Goal: Transaction & Acquisition: Book appointment/travel/reservation

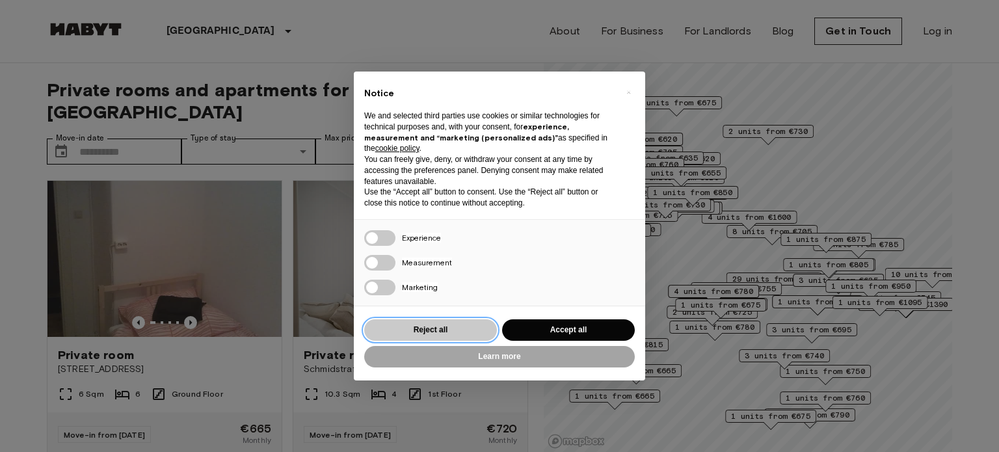
click at [486, 328] on button "Reject all" at bounding box center [430, 329] width 133 height 21
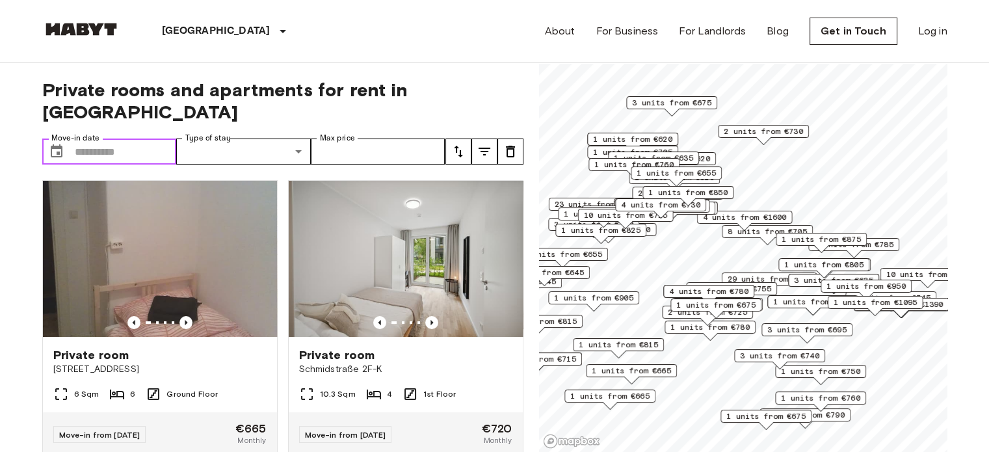
click at [81, 139] on input "Move-in date" at bounding box center [126, 152] width 102 height 26
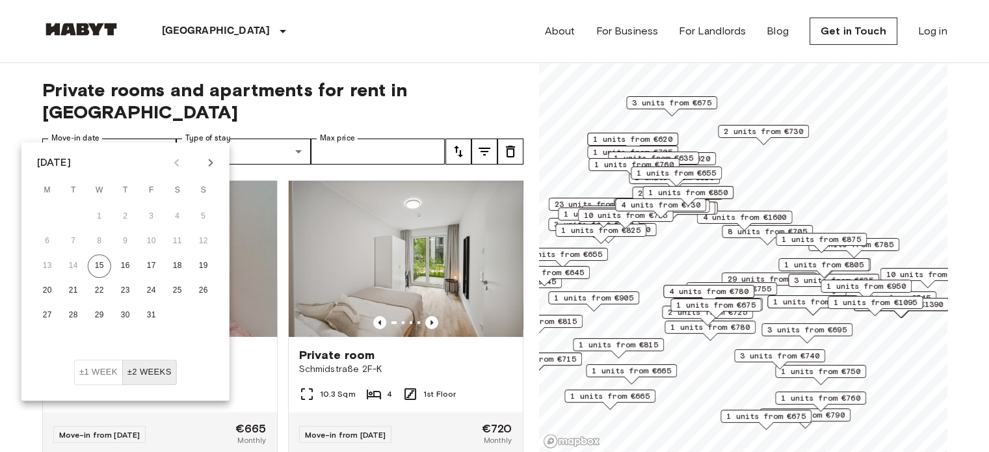
click at [159, 369] on button "±2 weeks" at bounding box center [149, 372] width 55 height 25
click at [135, 373] on button "±2 weeks" at bounding box center [149, 372] width 55 height 25
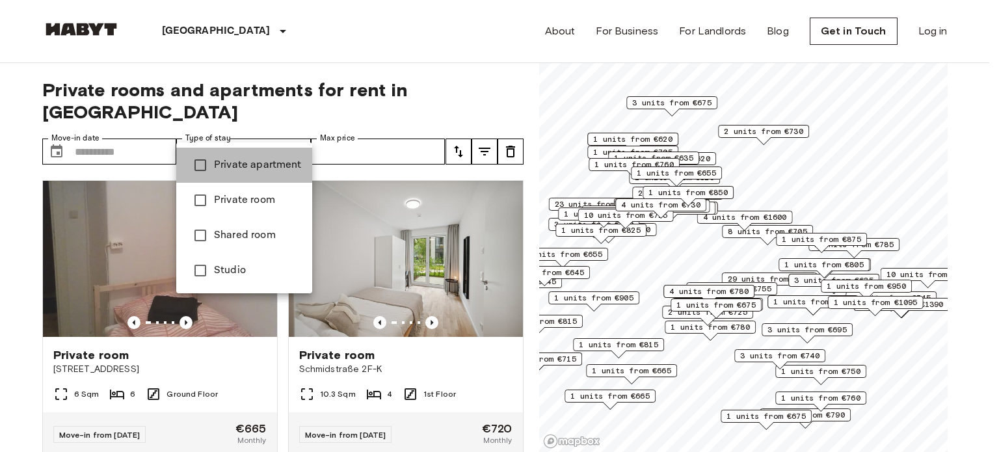
click at [257, 166] on span "Private apartment" at bounding box center [258, 165] width 88 height 16
type input "**********"
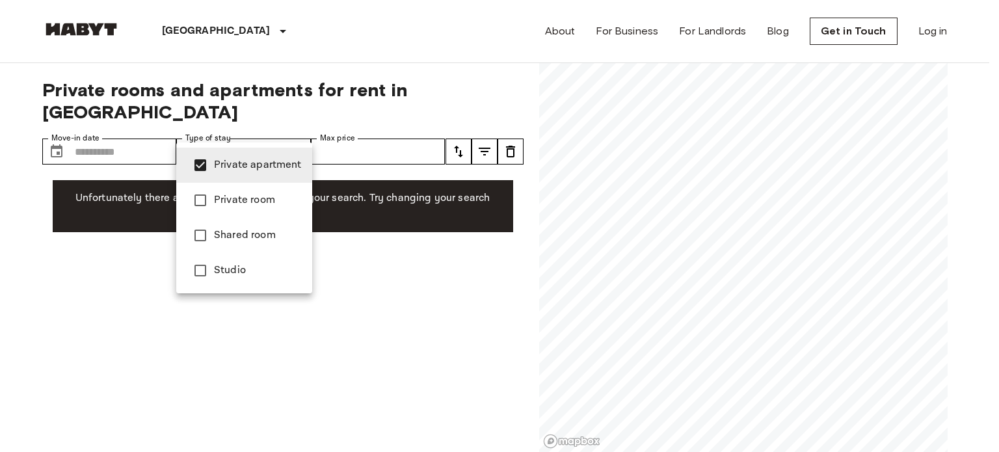
click at [239, 166] on span "Private apartment" at bounding box center [258, 165] width 88 height 16
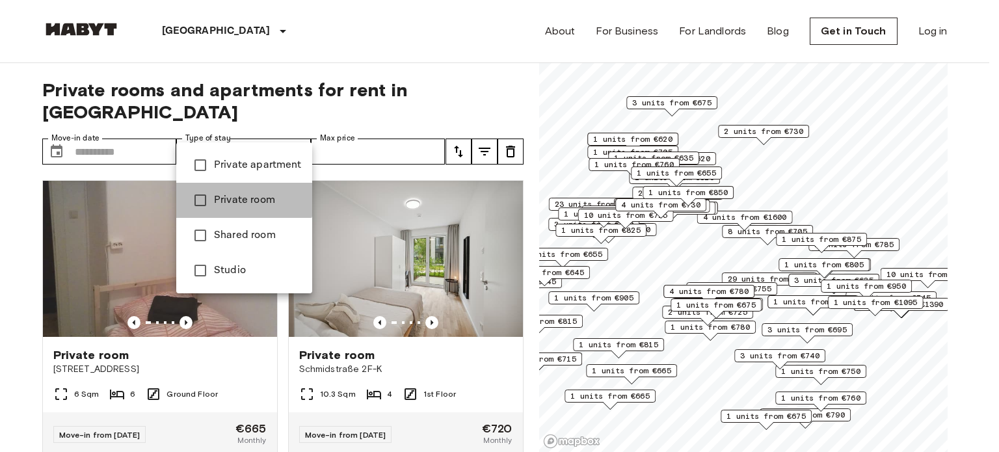
click at [243, 197] on span "Private room" at bounding box center [258, 201] width 88 height 16
type input "**********"
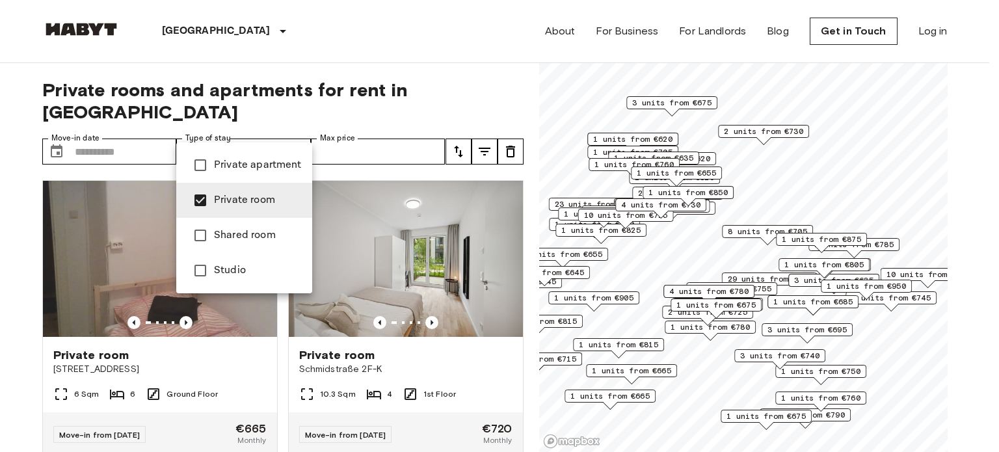
click at [243, 197] on span "Private room" at bounding box center [258, 201] width 88 height 16
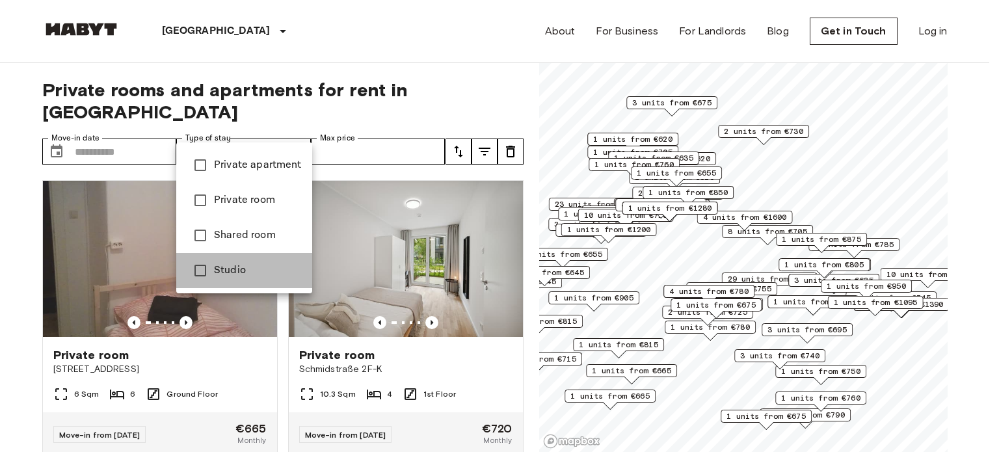
click at [247, 263] on span "Studio" at bounding box center [258, 271] width 88 height 16
type input "******"
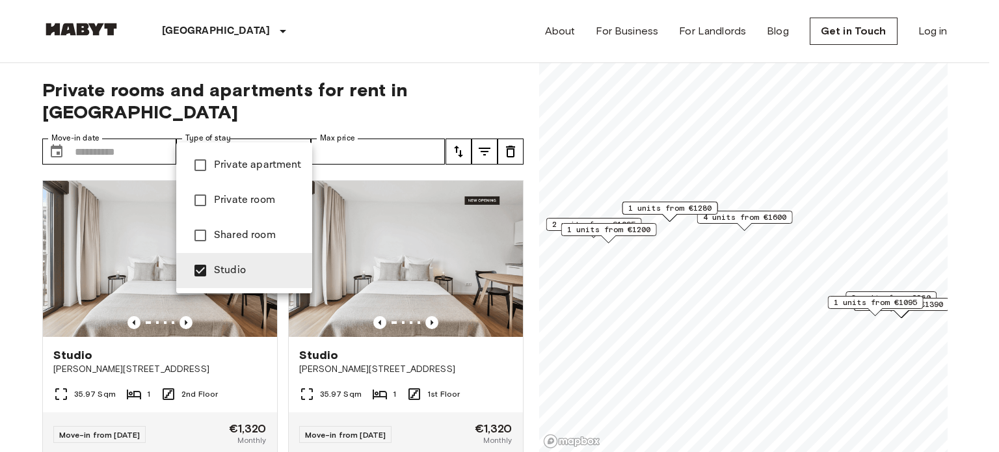
click at [354, 127] on div at bounding box center [499, 226] width 999 height 452
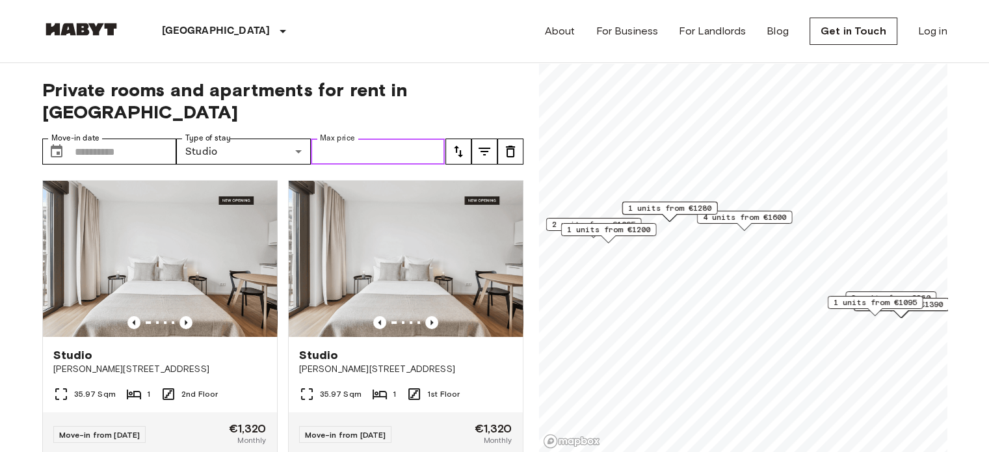
click at [353, 139] on input "Max price" at bounding box center [378, 152] width 135 height 26
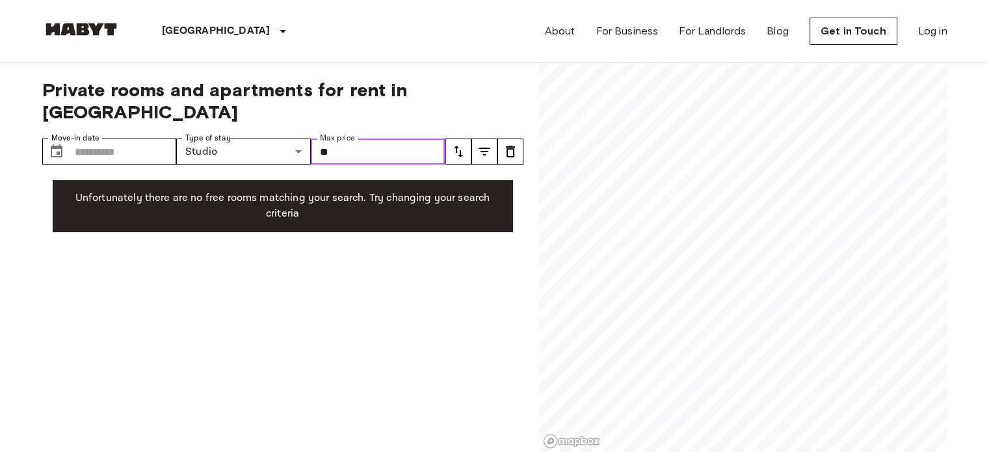
type input "*"
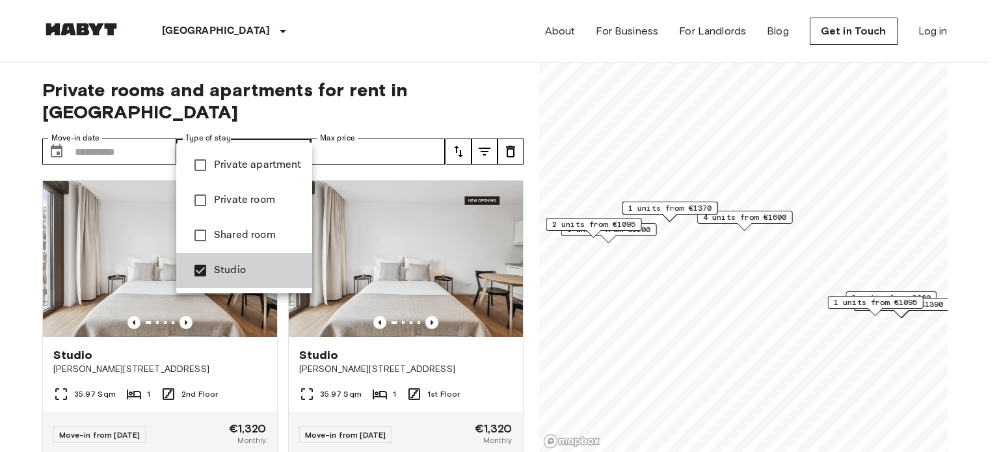
click at [244, 191] on li "Private room" at bounding box center [244, 200] width 136 height 35
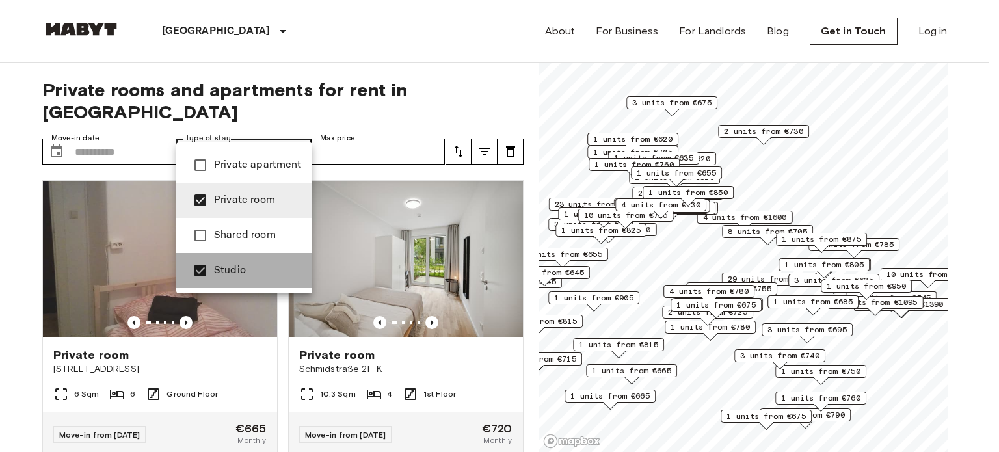
drag, startPoint x: 233, startPoint y: 269, endPoint x: 243, endPoint y: 260, distance: 14.3
click at [233, 269] on span "Studio" at bounding box center [258, 271] width 88 height 16
type input "**********"
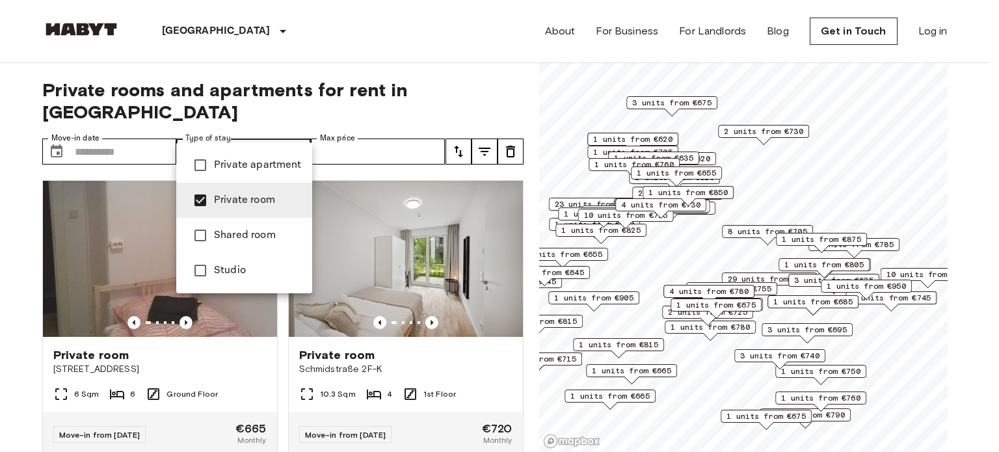
click at [354, 135] on div at bounding box center [499, 226] width 999 height 452
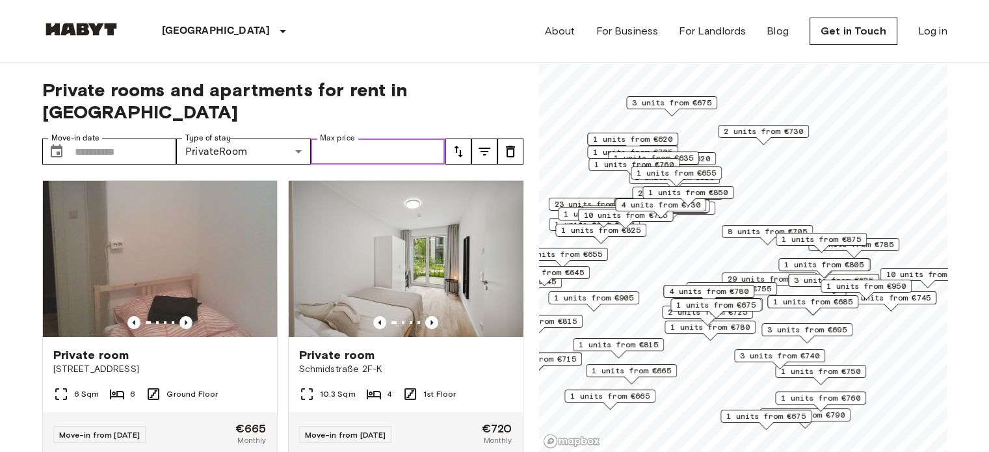
click at [359, 139] on input "Max price" at bounding box center [378, 152] width 135 height 26
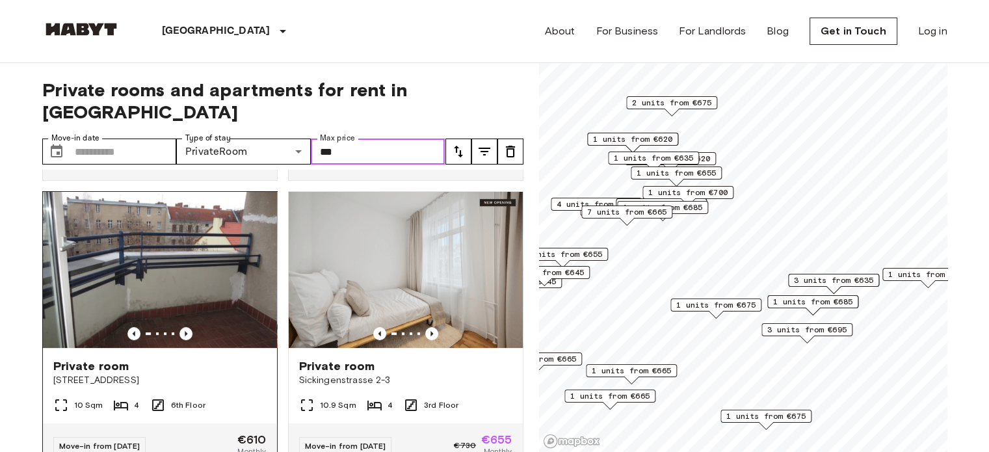
scroll to position [585, 0]
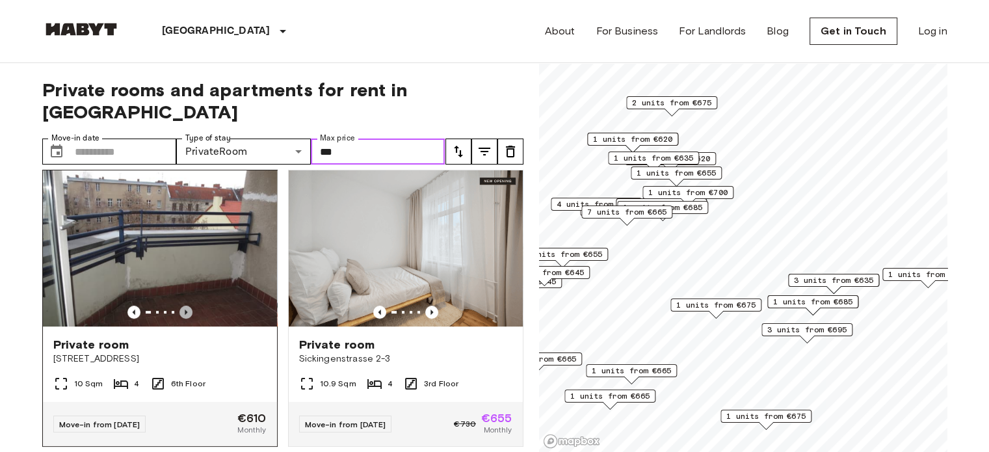
click at [185, 306] on icon "Previous image" at bounding box center [186, 312] width 13 height 13
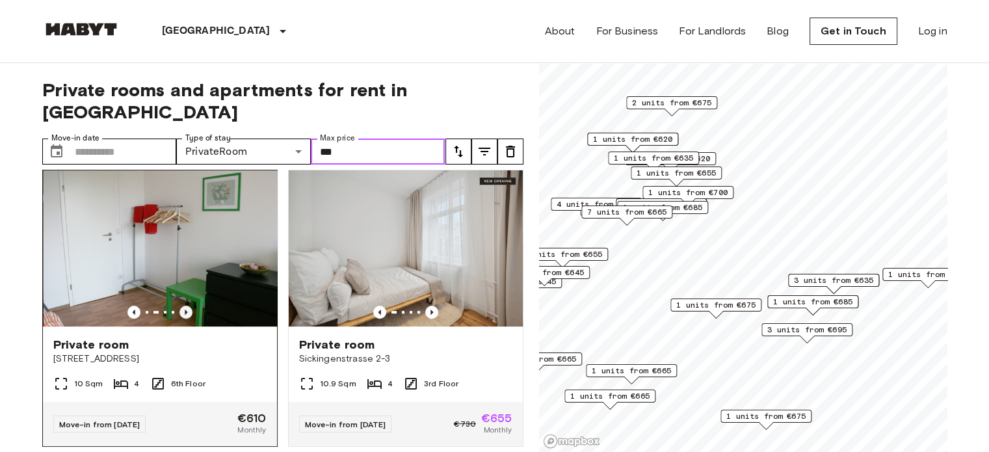
click at [184, 306] on icon "Previous image" at bounding box center [186, 312] width 13 height 13
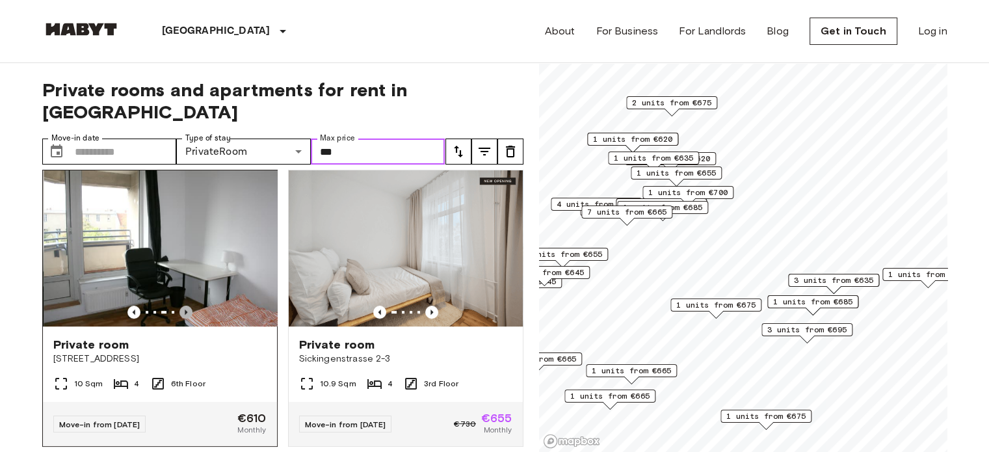
click at [184, 306] on icon "Previous image" at bounding box center [186, 312] width 13 height 13
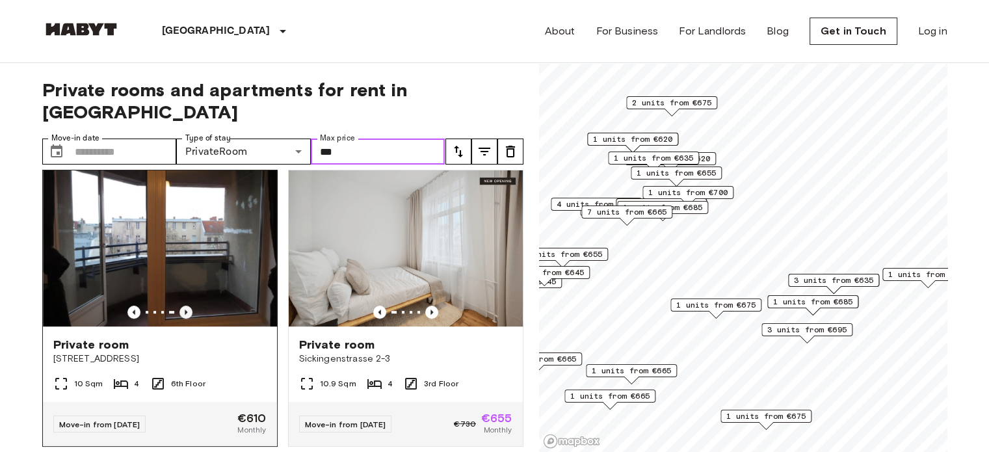
click at [184, 306] on icon "Previous image" at bounding box center [186, 312] width 13 height 13
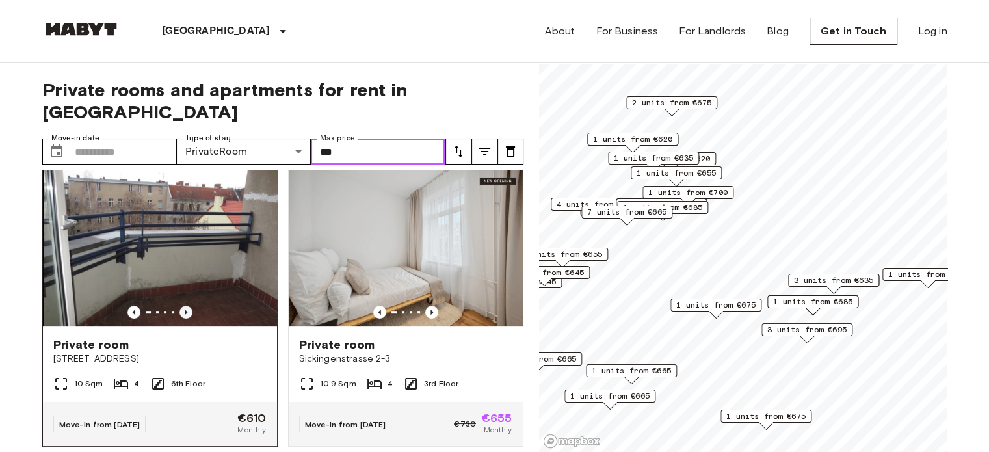
click at [184, 306] on icon "Previous image" at bounding box center [186, 312] width 13 height 13
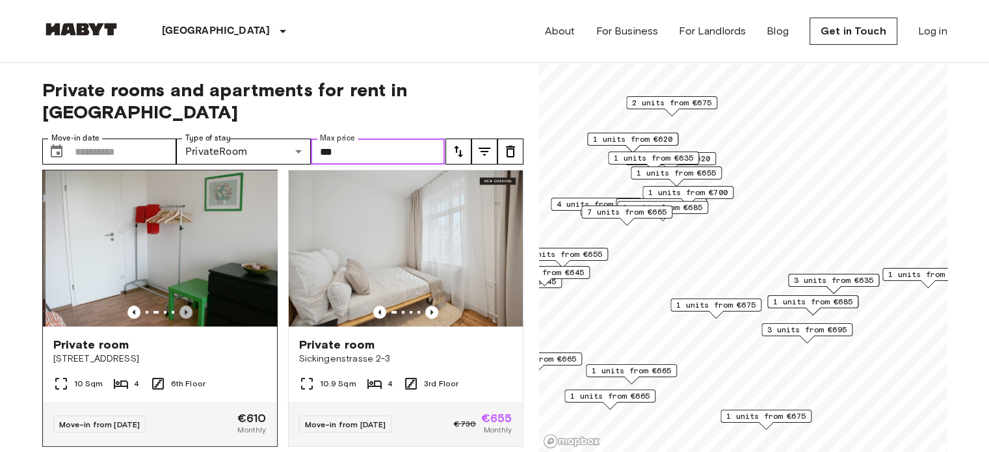
click at [184, 306] on icon "Previous image" at bounding box center [186, 312] width 13 height 13
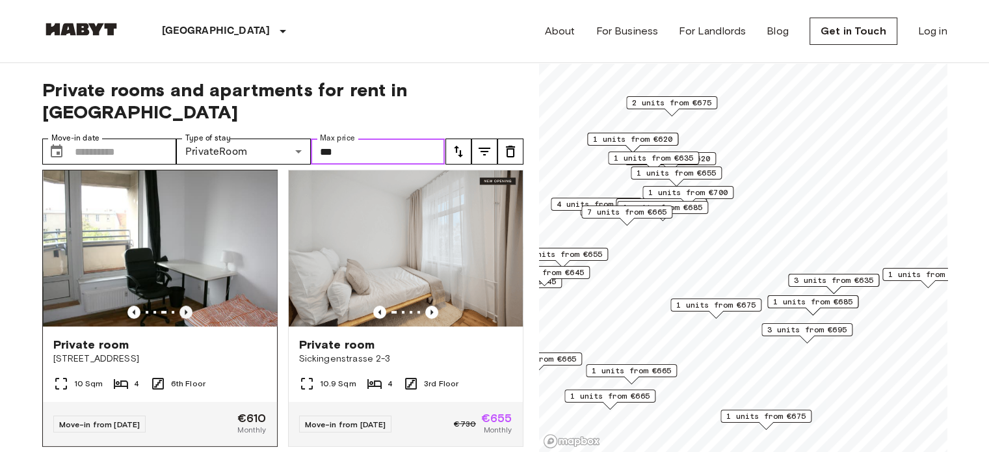
click at [184, 306] on icon "Previous image" at bounding box center [186, 312] width 13 height 13
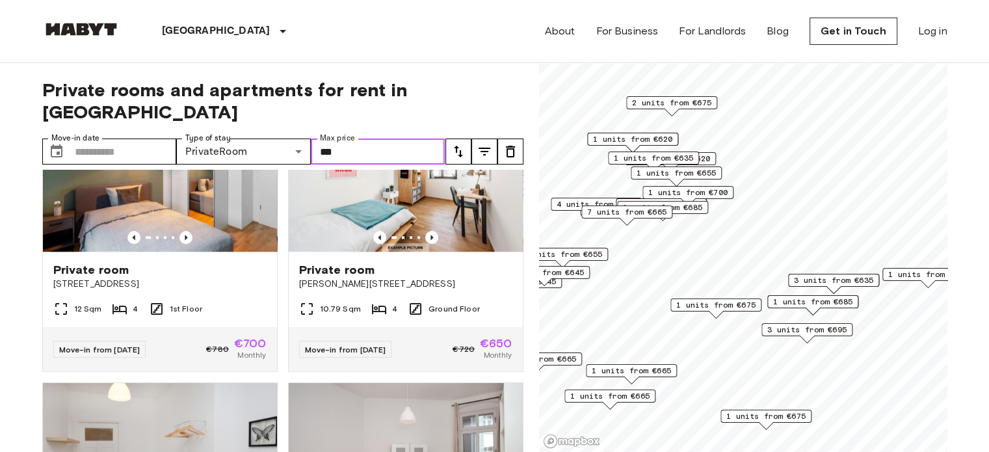
scroll to position [1236, 0]
type input "***"
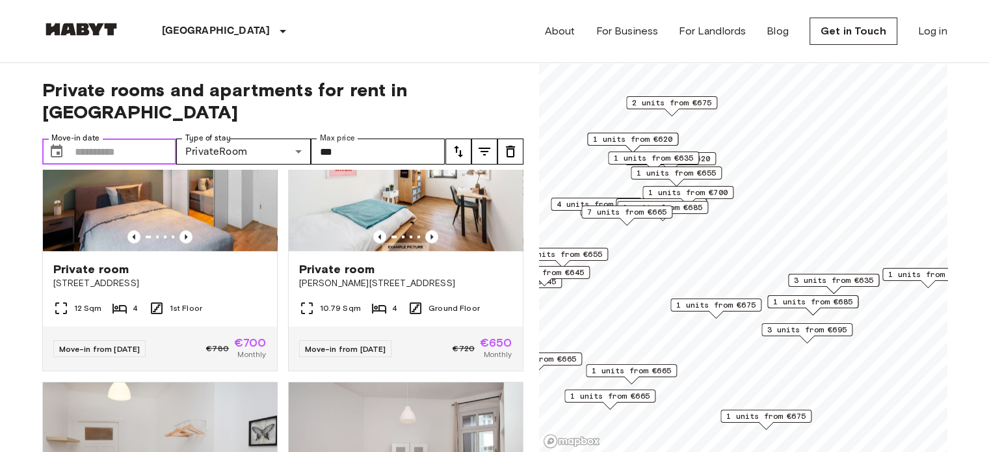
click at [109, 139] on input "Move-in date" at bounding box center [126, 152] width 102 height 26
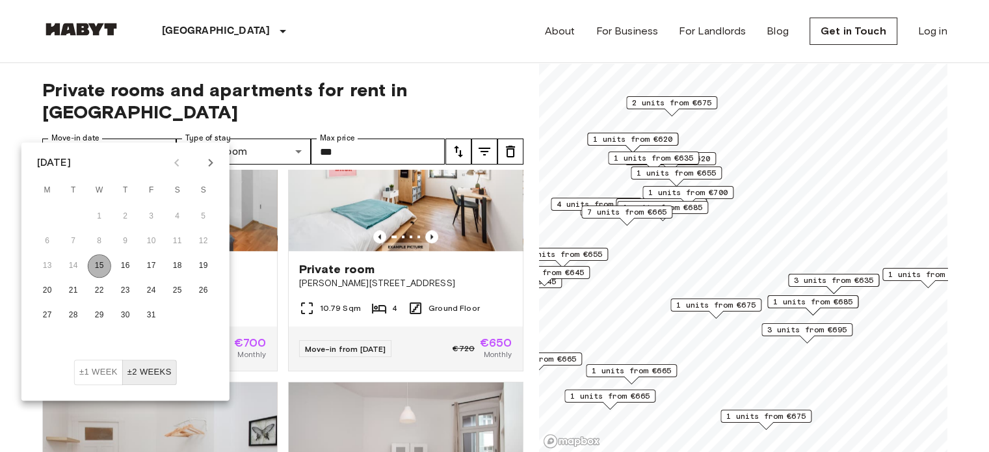
click at [105, 268] on button "15" at bounding box center [99, 265] width 23 height 23
type input "**********"
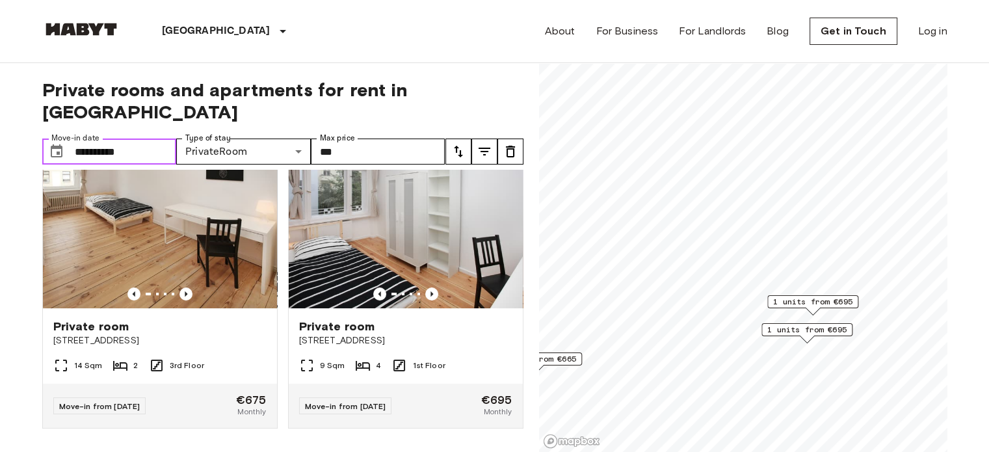
scroll to position [318, 0]
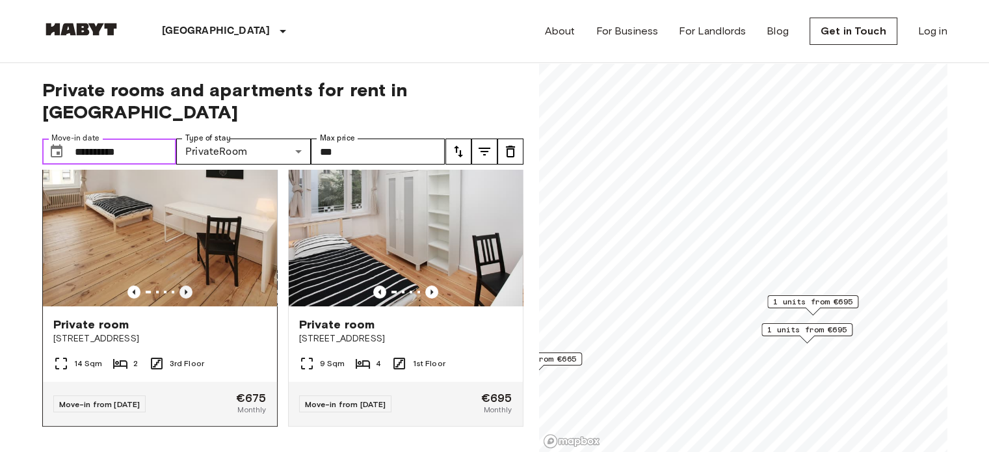
click at [186, 286] on icon "Previous image" at bounding box center [186, 292] width 13 height 13
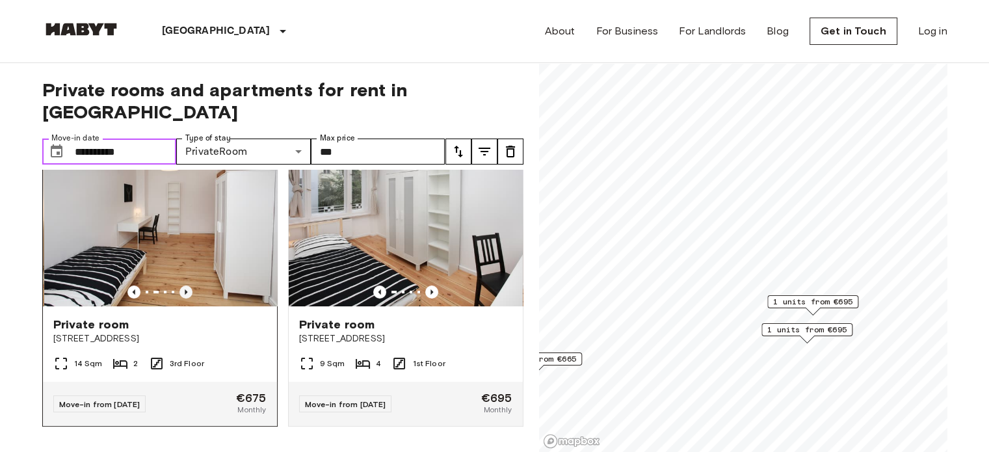
click at [186, 286] on icon "Previous image" at bounding box center [186, 292] width 13 height 13
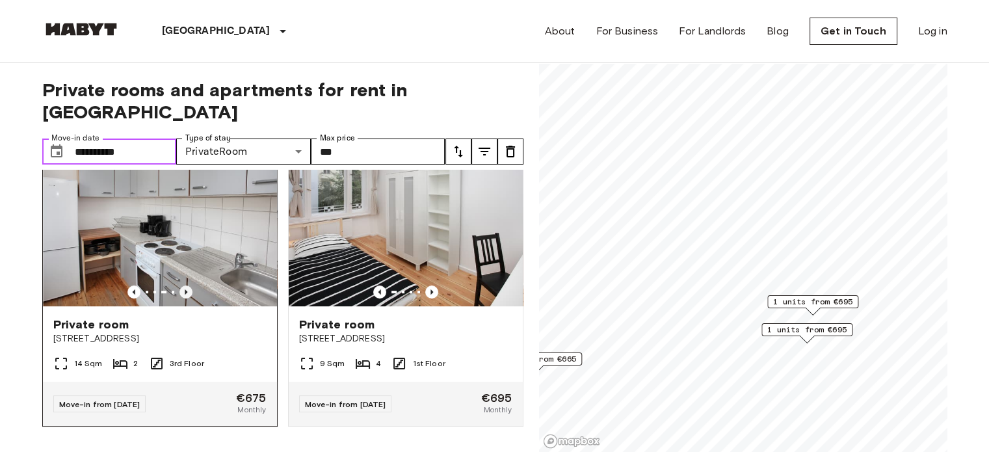
click at [186, 286] on icon "Previous image" at bounding box center [186, 292] width 13 height 13
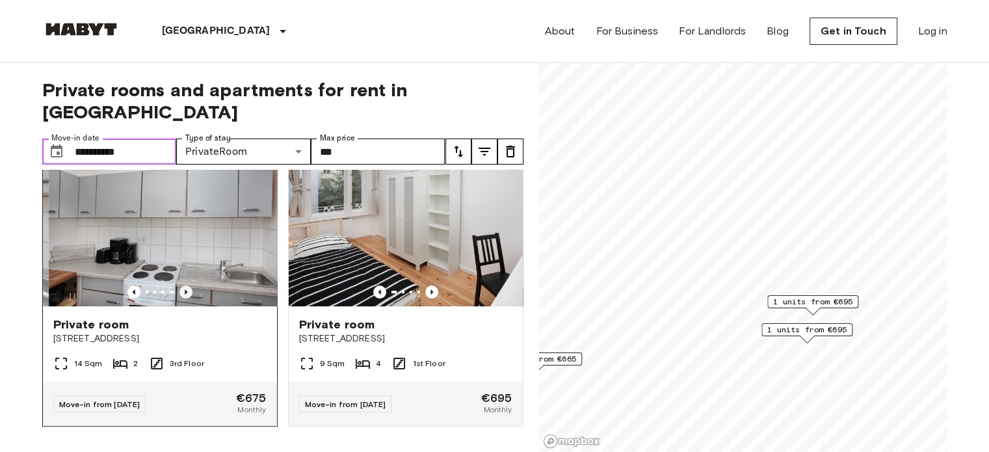
click at [186, 286] on icon "Previous image" at bounding box center [186, 292] width 13 height 13
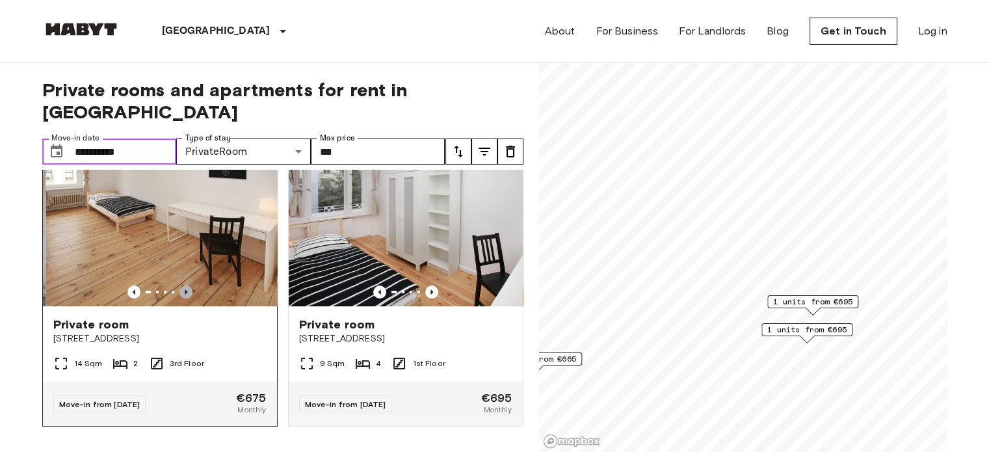
click at [186, 286] on icon "Previous image" at bounding box center [186, 292] width 13 height 13
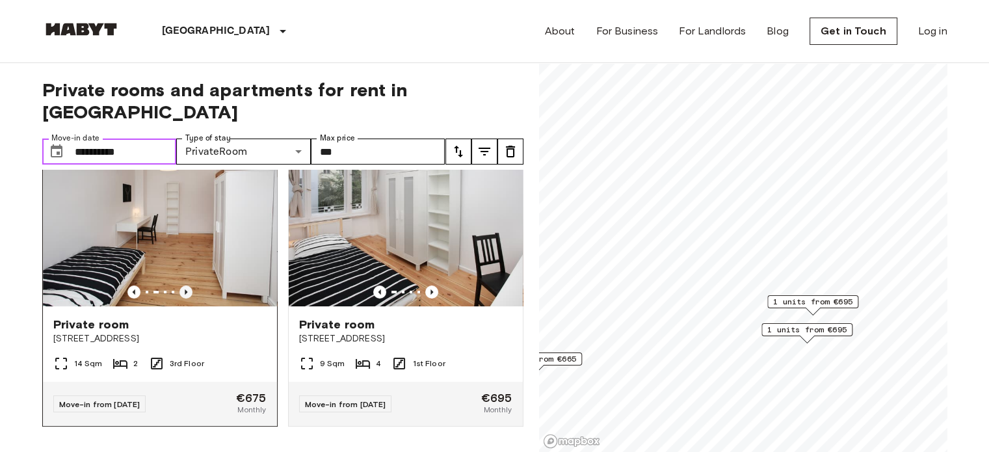
click at [186, 286] on icon "Previous image" at bounding box center [186, 292] width 13 height 13
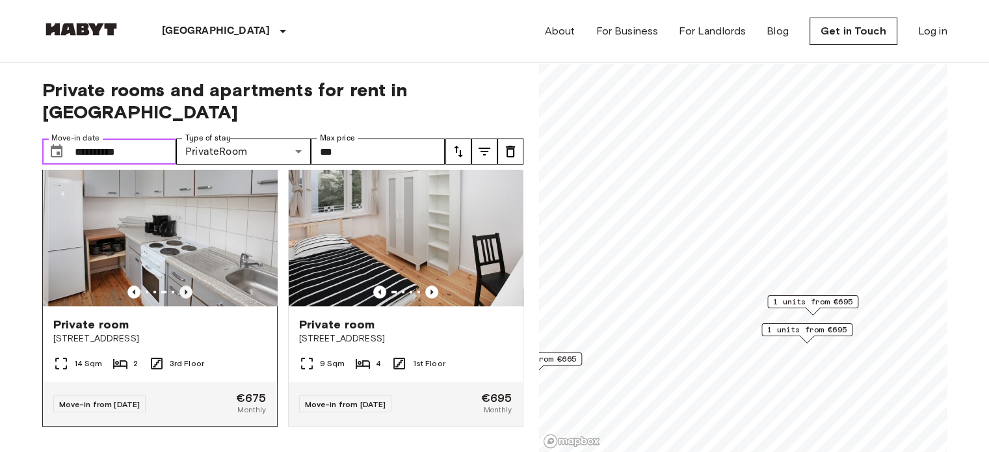
click at [186, 286] on icon "Previous image" at bounding box center [186, 292] width 13 height 13
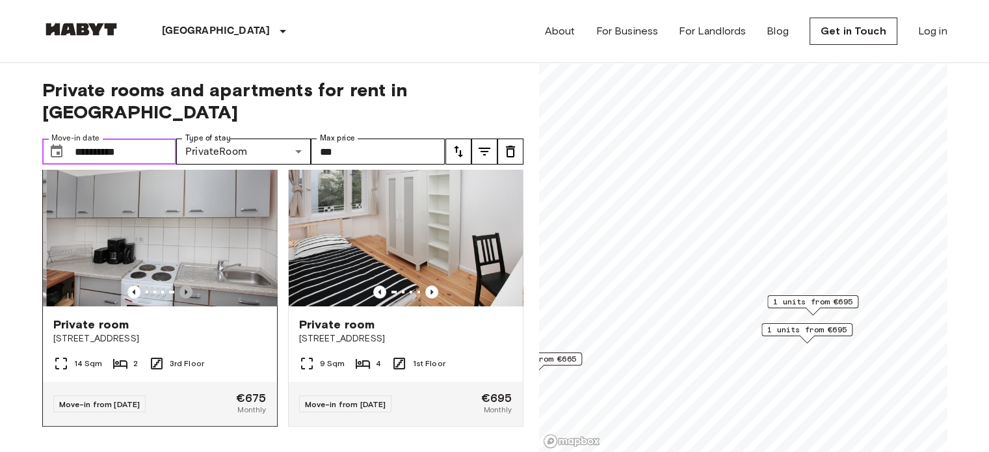
click at [186, 286] on icon "Previous image" at bounding box center [186, 292] width 13 height 13
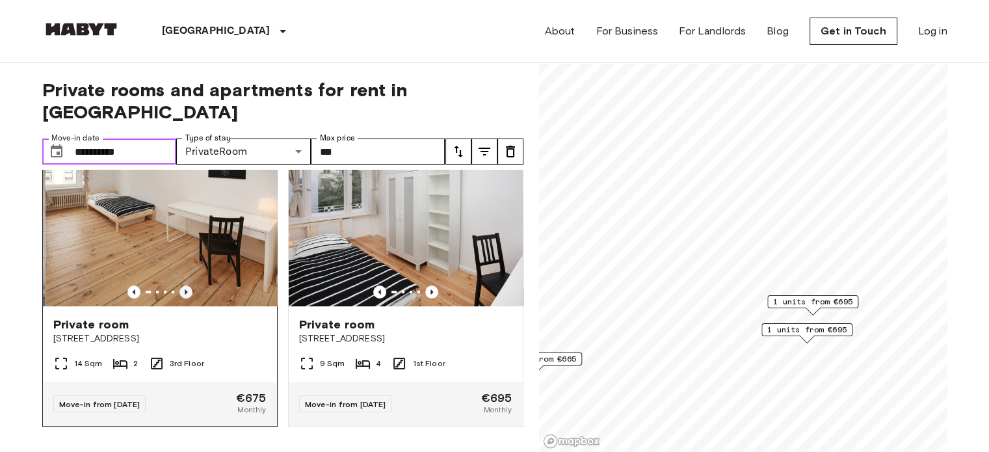
click at [186, 286] on icon "Previous image" at bounding box center [186, 292] width 13 height 13
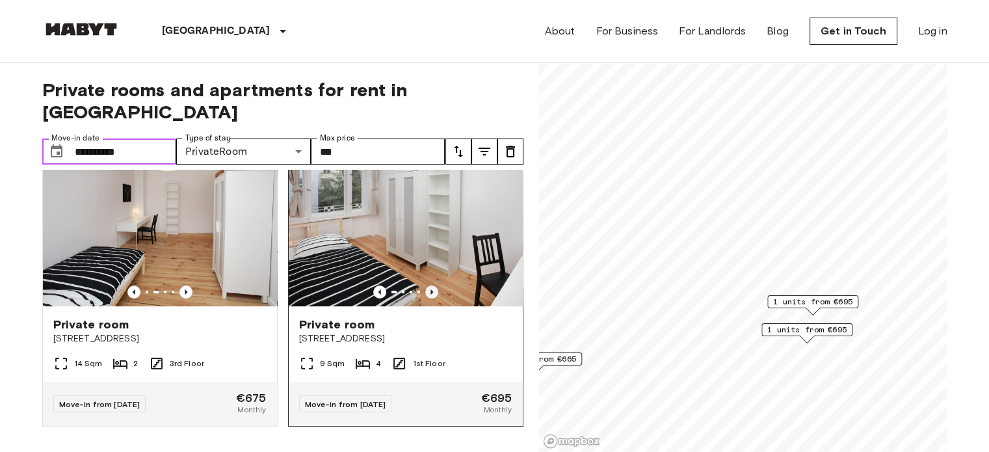
click at [425, 286] on icon "Previous image" at bounding box center [431, 292] width 13 height 13
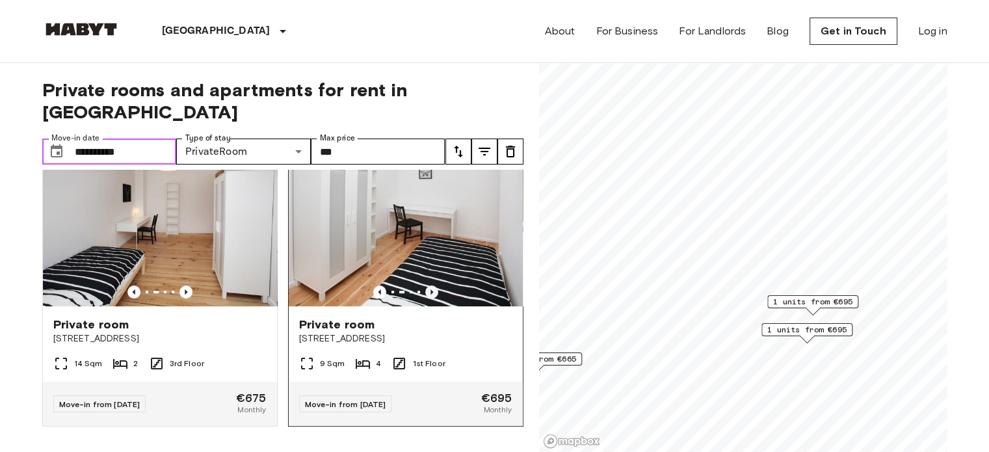
click at [425, 286] on icon "Previous image" at bounding box center [431, 292] width 13 height 13
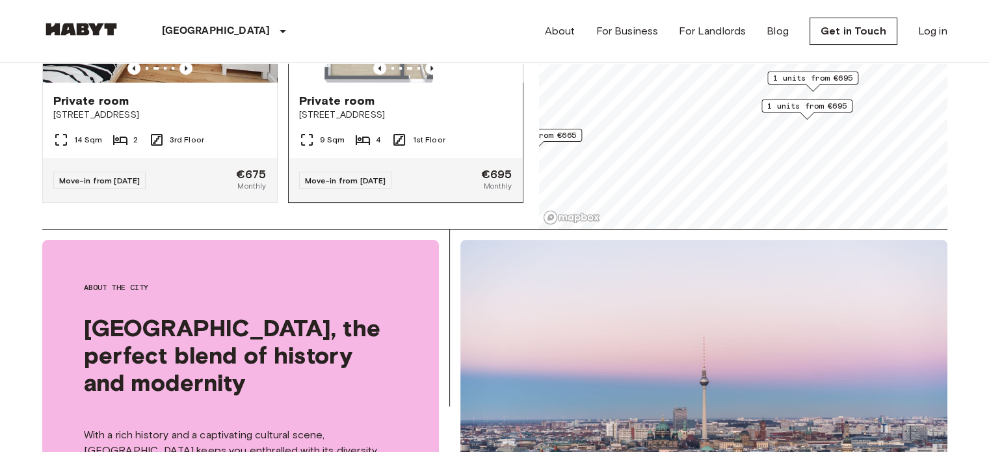
scroll to position [195, 0]
